Goal: Find specific page/section: Find specific page/section

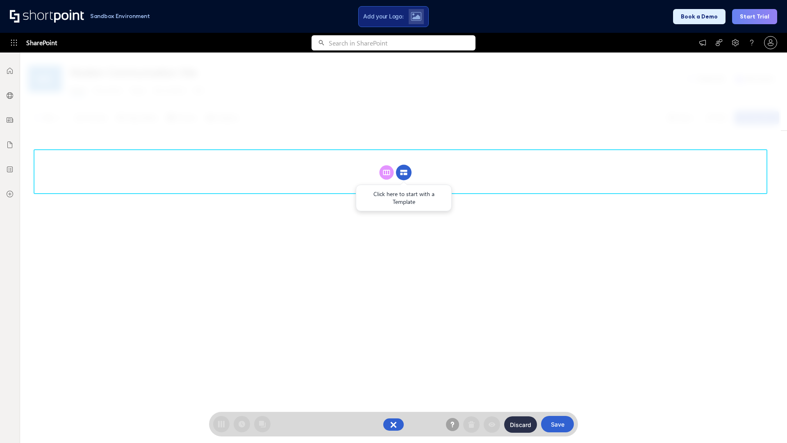
click at [404, 165] on circle at bounding box center [404, 173] width 16 height 16
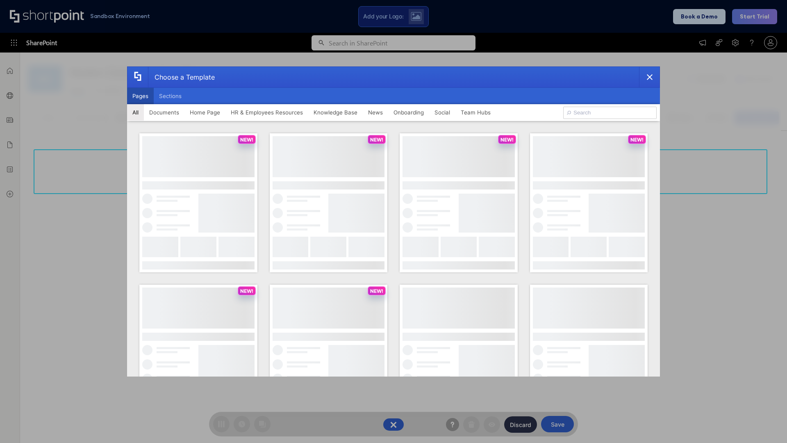
scroll to position [112, 0]
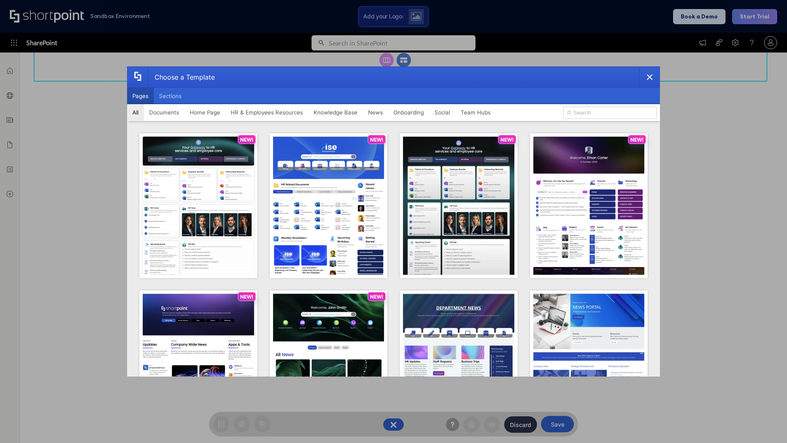
click at [140, 96] on button "Pages" at bounding box center [140, 96] width 27 height 16
type input "Intranet Layout 3"
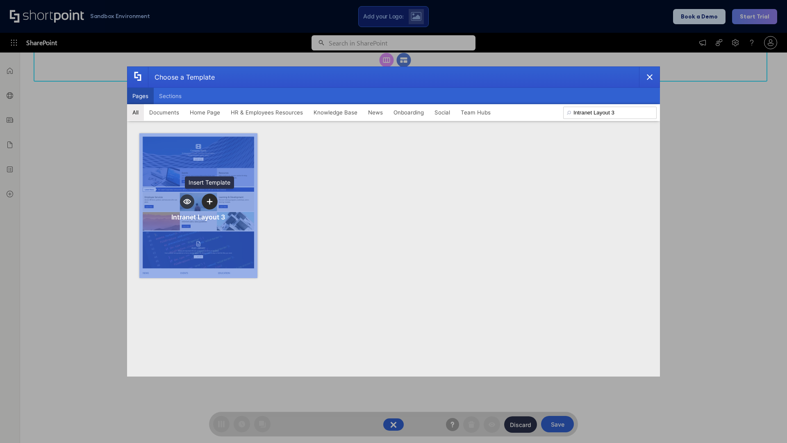
click at [210, 201] on icon "template selector" at bounding box center [210, 202] width 6 height 6
